Goal: Task Accomplishment & Management: Use online tool/utility

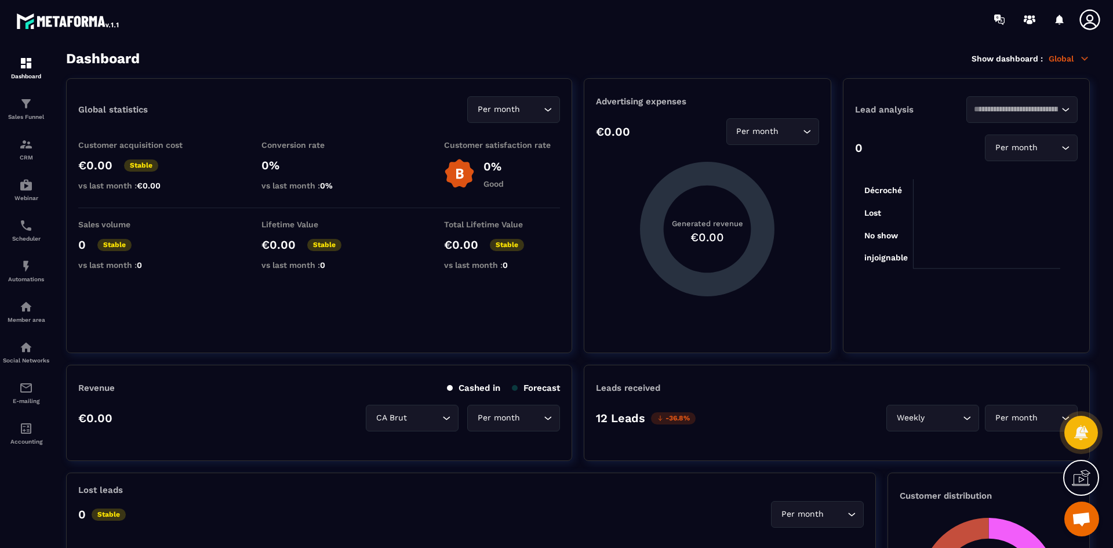
scroll to position [6337, 0]
click at [32, 145] on img at bounding box center [26, 144] width 14 height 14
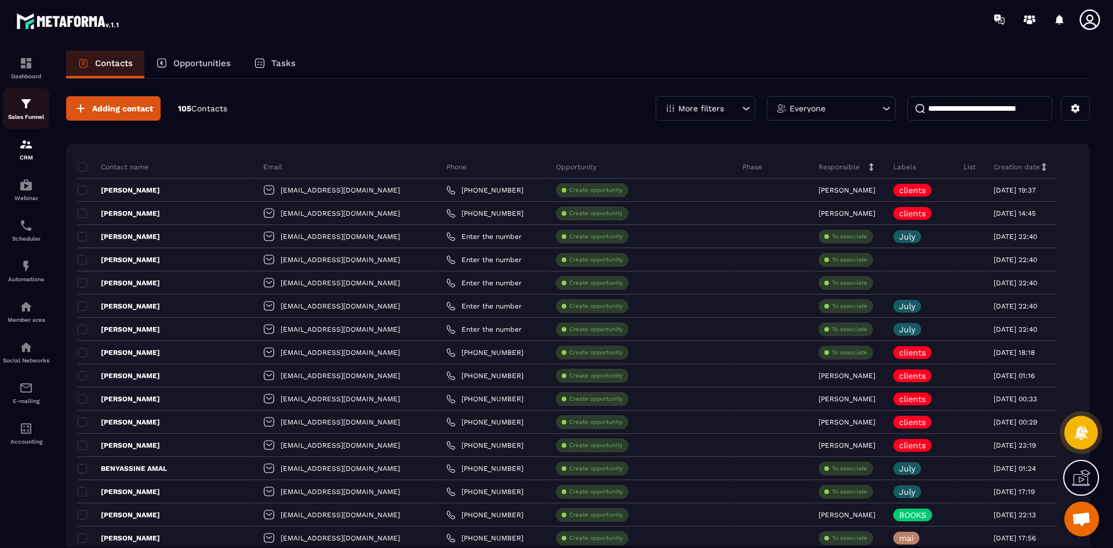
click at [33, 102] on div "Sales Funnel" at bounding box center [26, 108] width 46 height 23
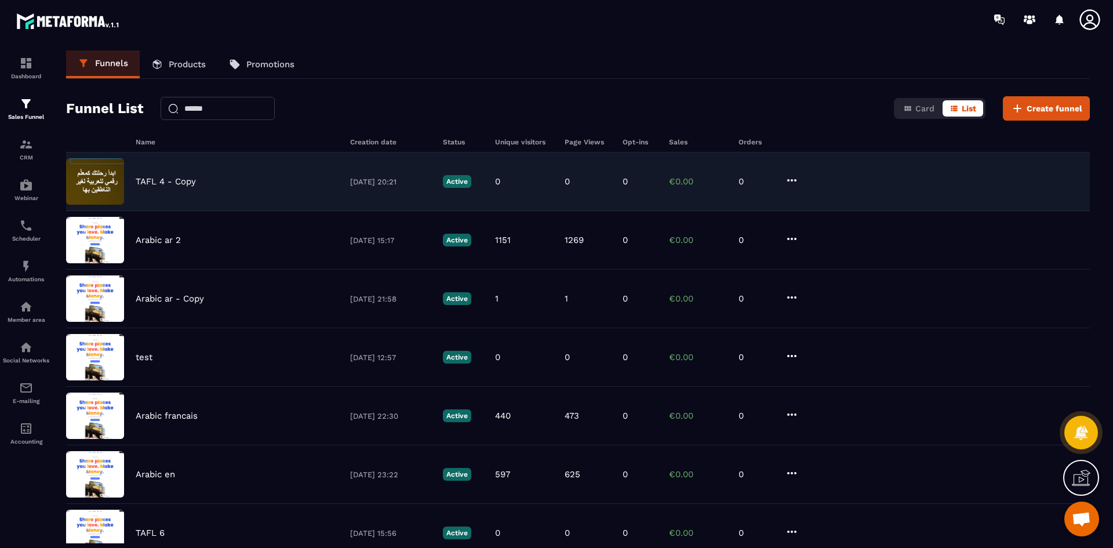
click at [228, 211] on div "TAFL 4 - Copy [DATE] 20:21 Active 0 0 0 €0.00 0" at bounding box center [578, 240] width 1024 height 59
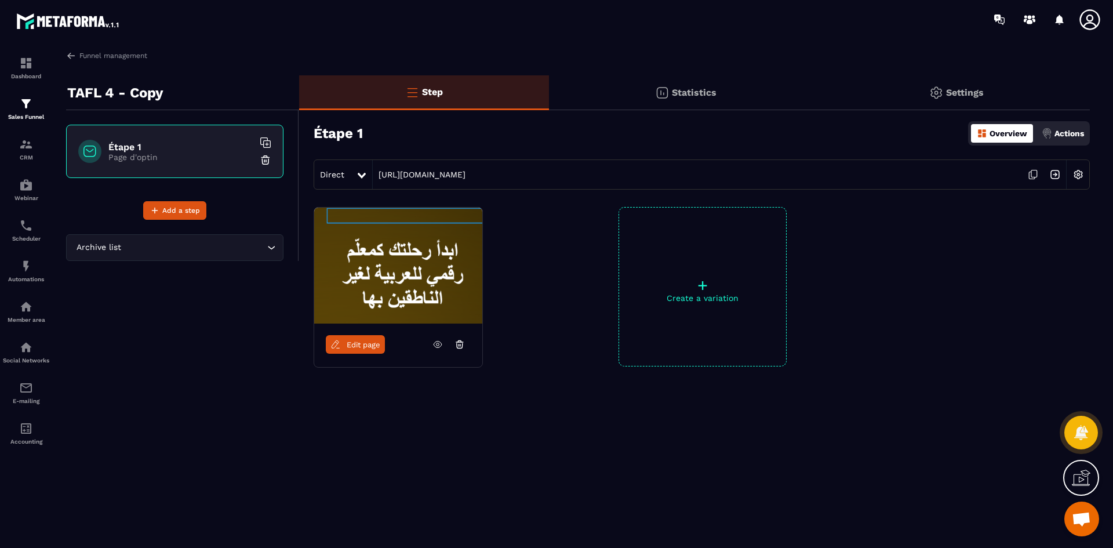
click at [435, 342] on icon at bounding box center [438, 344] width 10 height 10
click at [361, 351] on link "Edit page" at bounding box center [355, 344] width 59 height 19
